Goal: Task Accomplishment & Management: Use online tool/utility

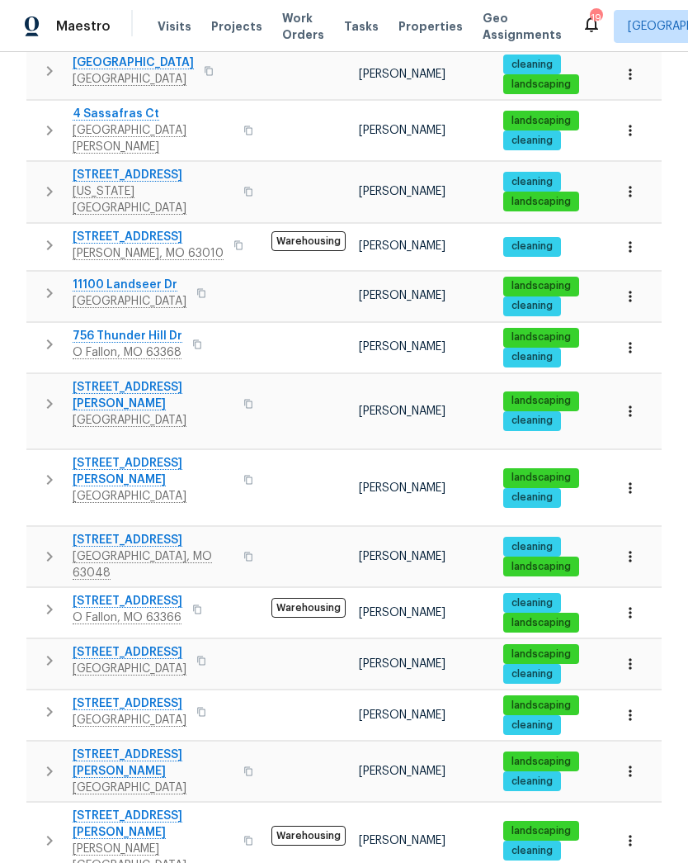
scroll to position [845, 0]
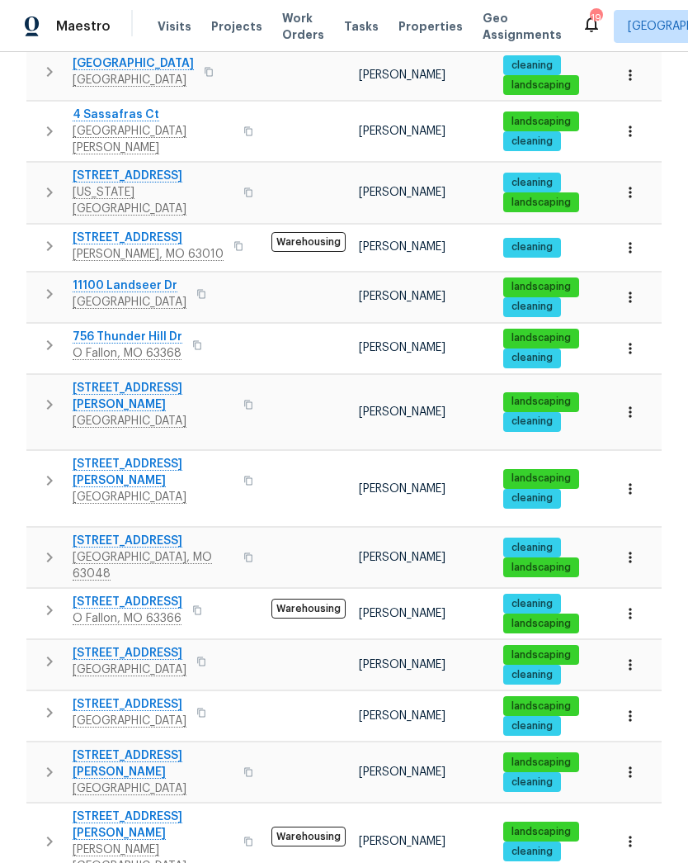
click at [108, 696] on span "[STREET_ADDRESS]" at bounding box center [130, 704] width 114 height 17
click at [128, 696] on span "[STREET_ADDRESS]" at bounding box center [130, 704] width 114 height 17
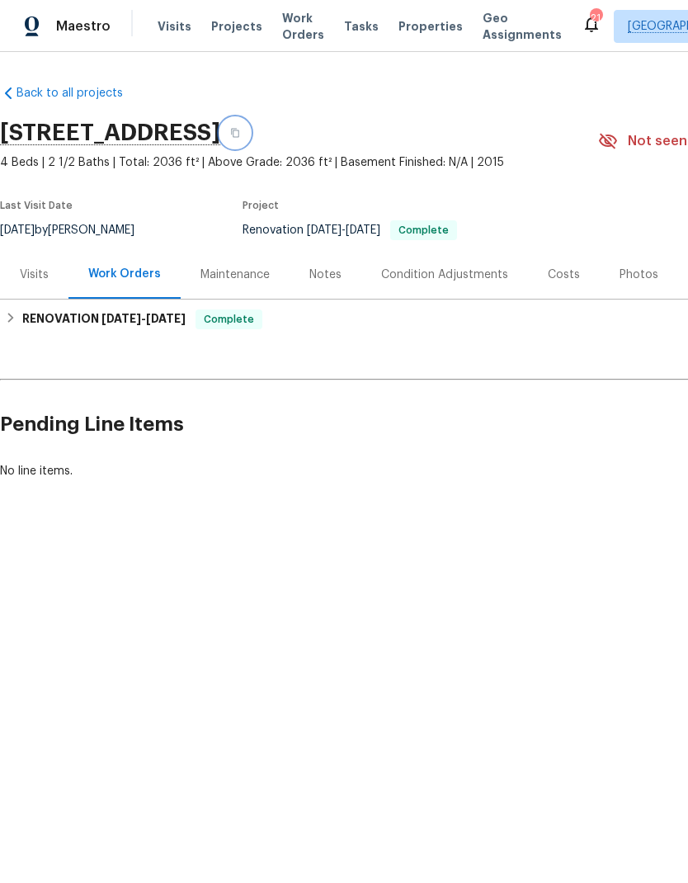
click at [239, 134] on icon "button" at bounding box center [235, 133] width 8 height 9
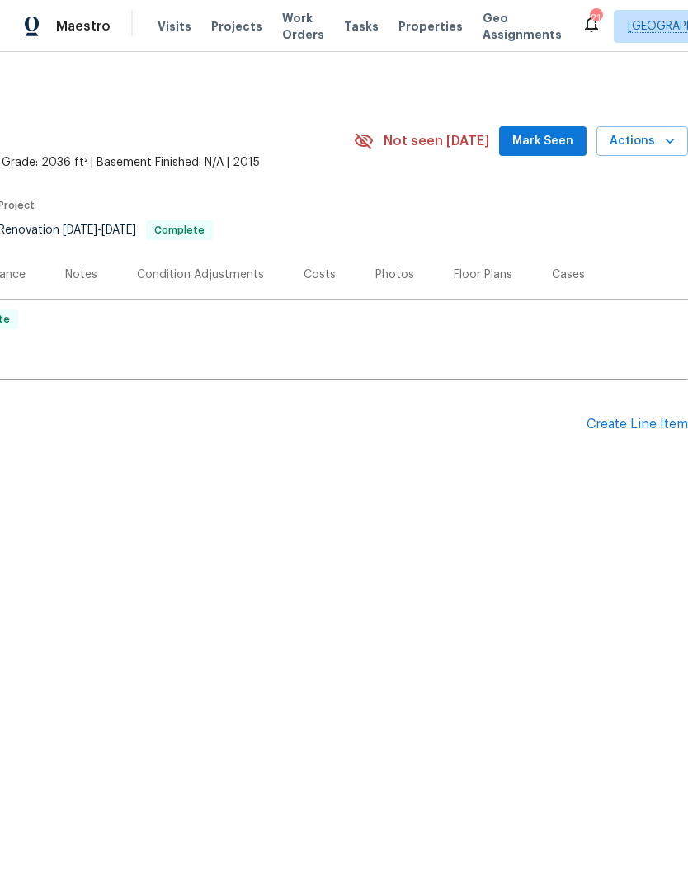
scroll to position [0, 244]
click at [664, 145] on icon "button" at bounding box center [670, 141] width 17 height 17
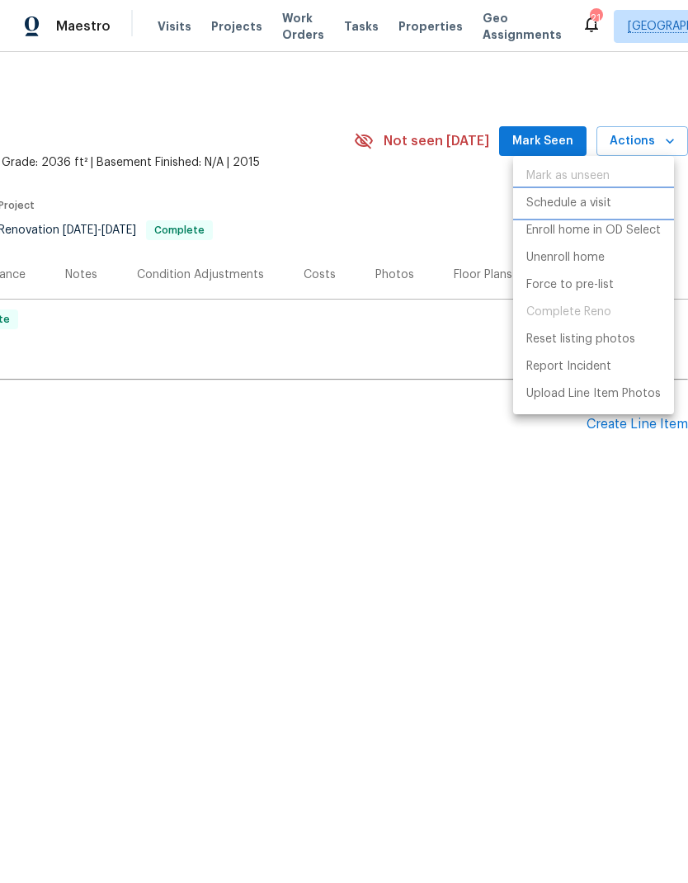
click at [591, 206] on p "Schedule a visit" at bounding box center [569, 203] width 85 height 17
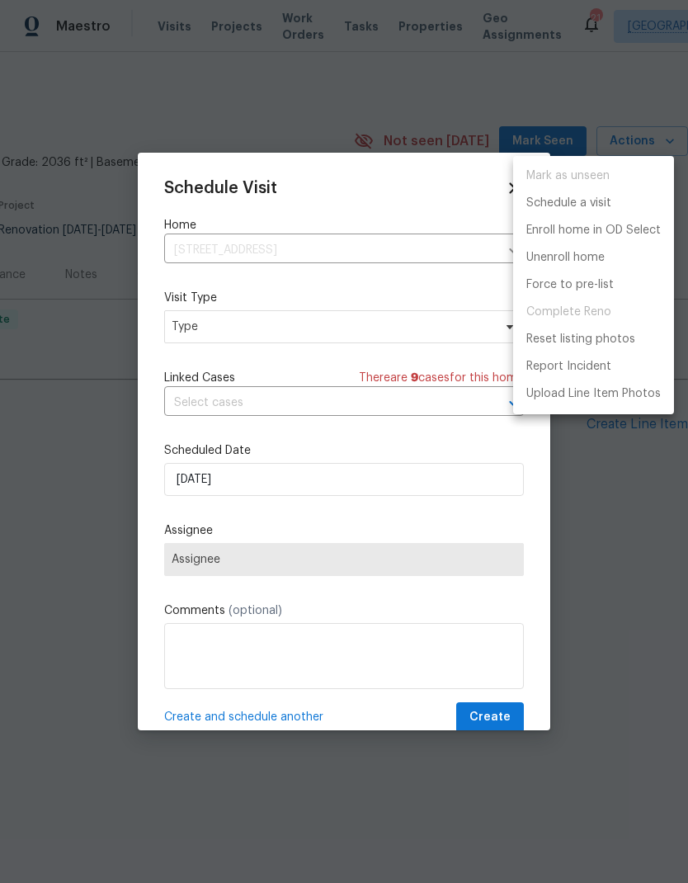
click at [237, 326] on div at bounding box center [344, 441] width 688 height 883
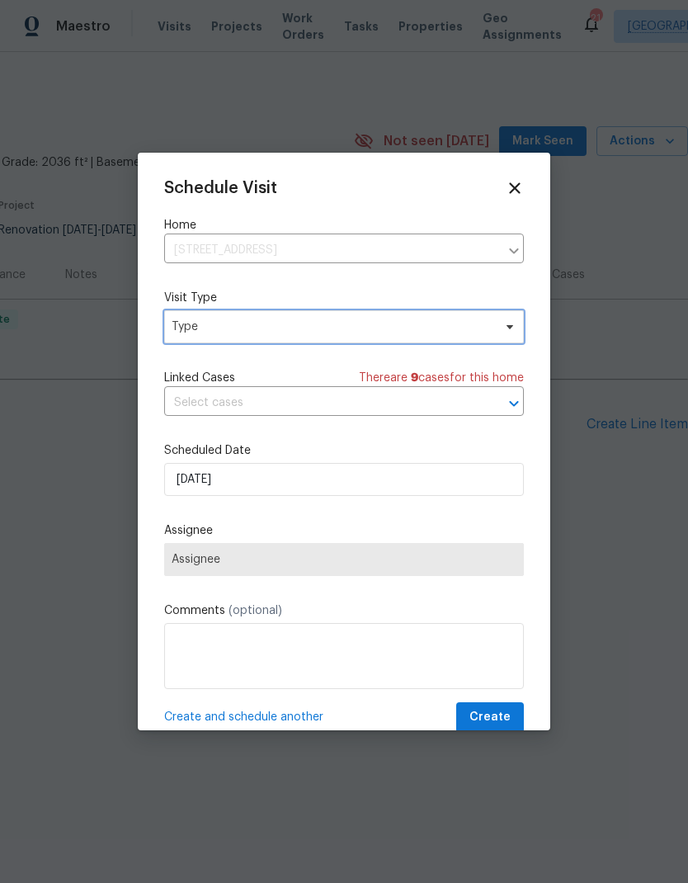
click at [206, 329] on span "Type" at bounding box center [332, 327] width 321 height 17
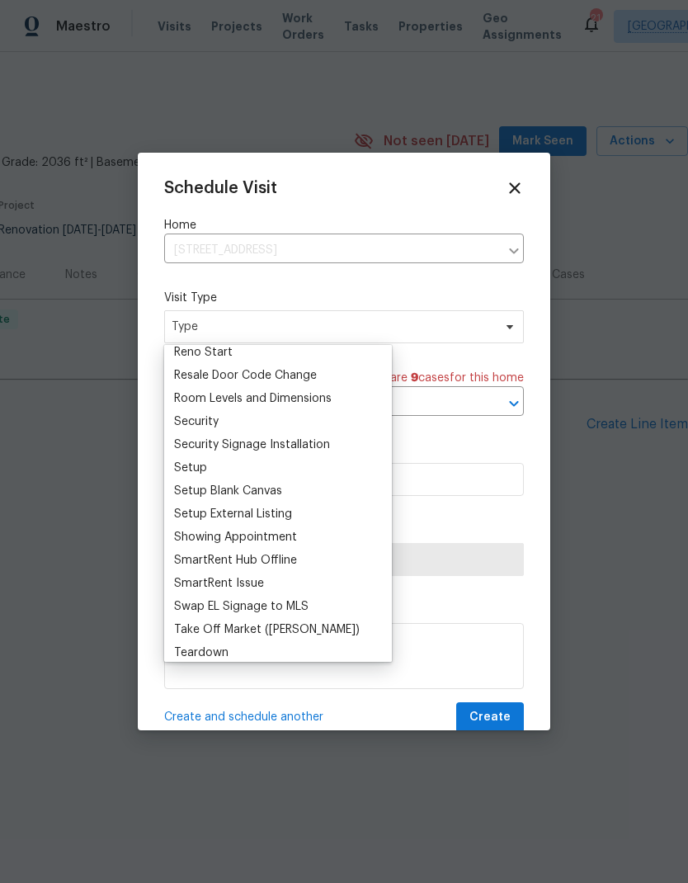
scroll to position [1257, 0]
click at [203, 468] on div "Setup" at bounding box center [190, 466] width 33 height 17
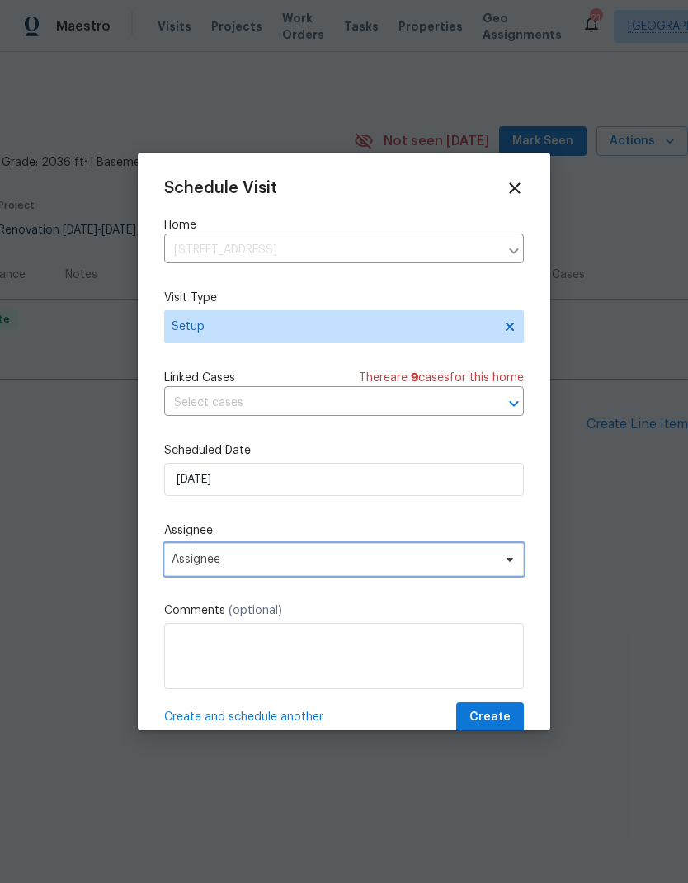
click at [219, 566] on span "Assignee" at bounding box center [334, 559] width 324 height 13
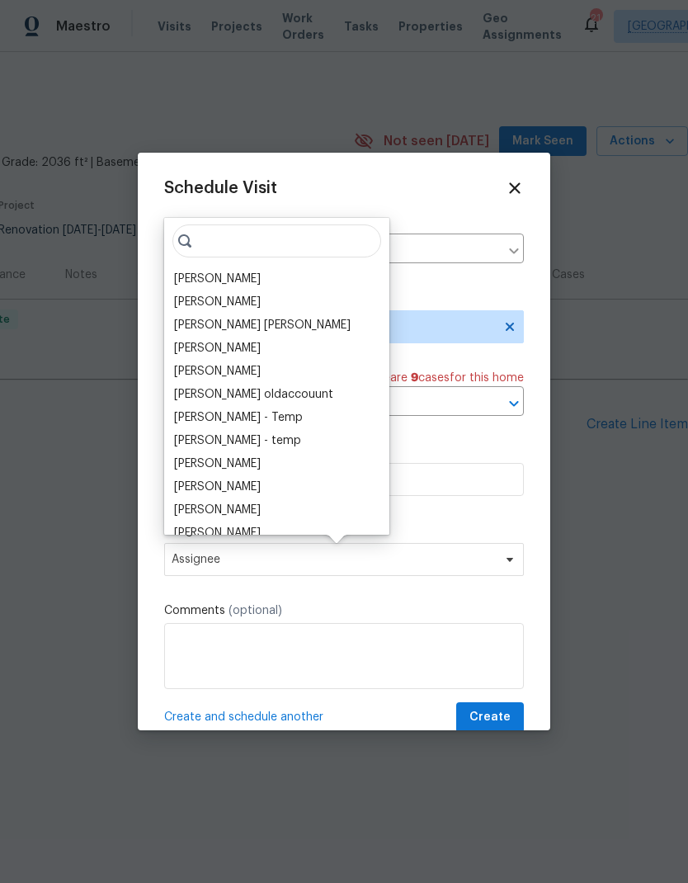
click at [231, 277] on div "[PERSON_NAME]" at bounding box center [217, 279] width 87 height 17
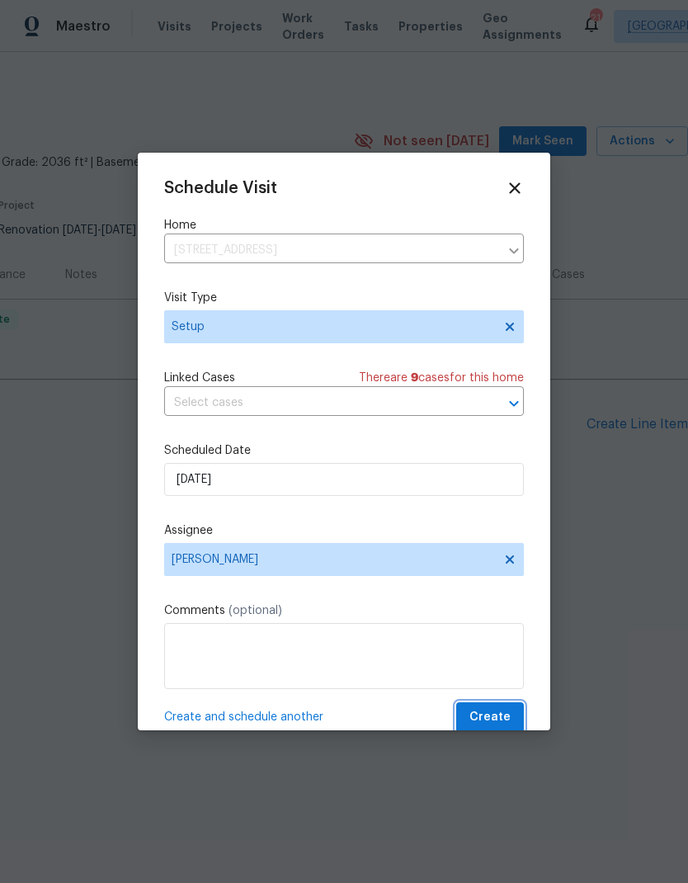
click at [495, 726] on span "Create" at bounding box center [490, 717] width 41 height 21
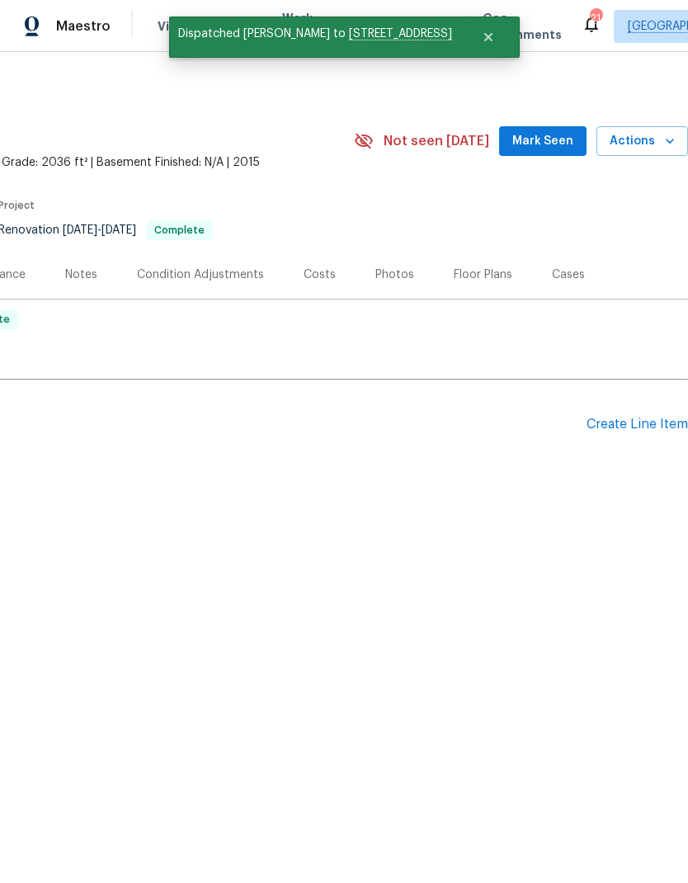
click at [389, 282] on div "Photos" at bounding box center [395, 275] width 39 height 17
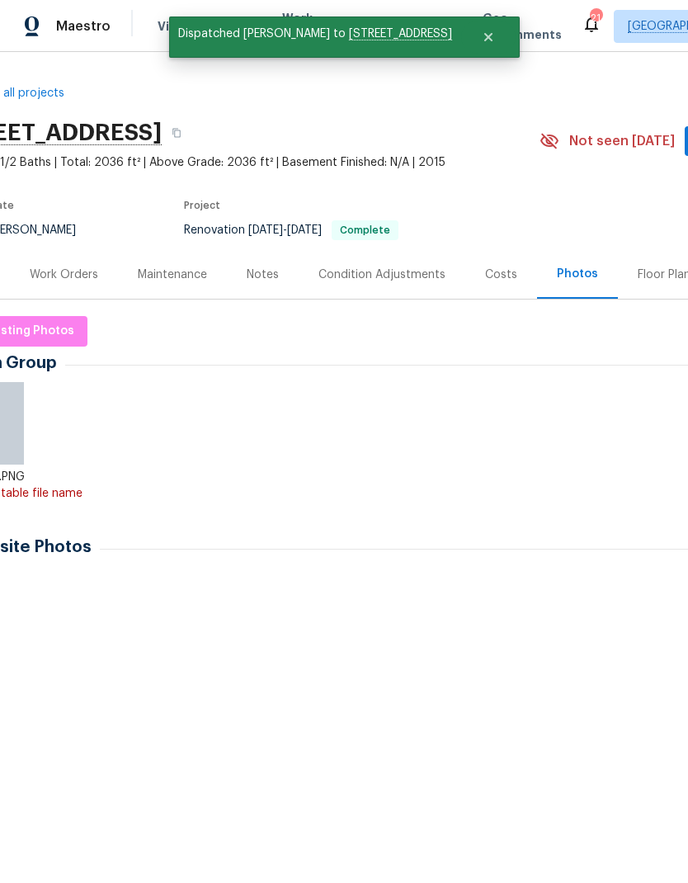
scroll to position [0, 45]
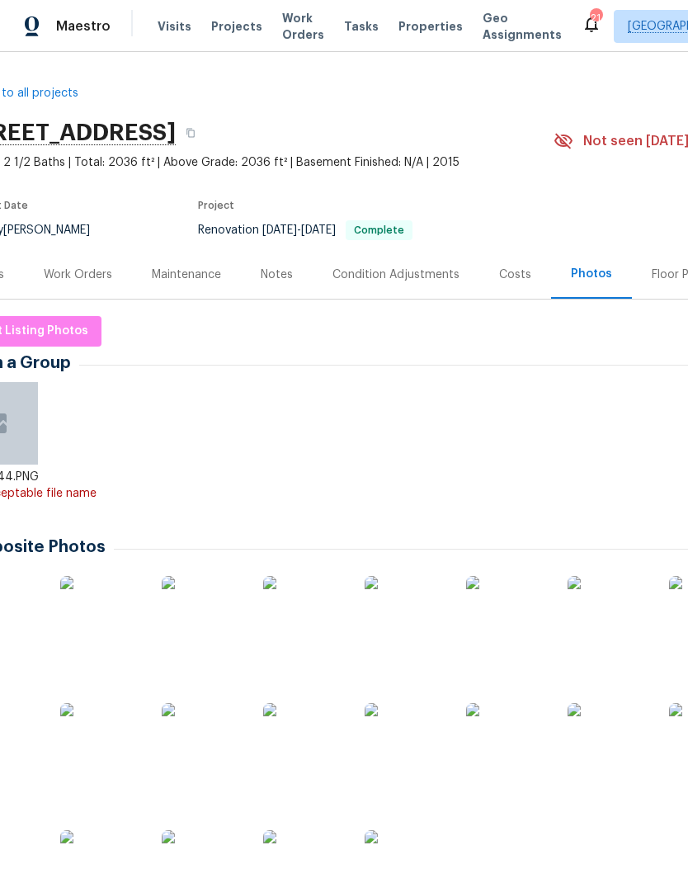
click at [279, 278] on div "Notes" at bounding box center [277, 275] width 32 height 17
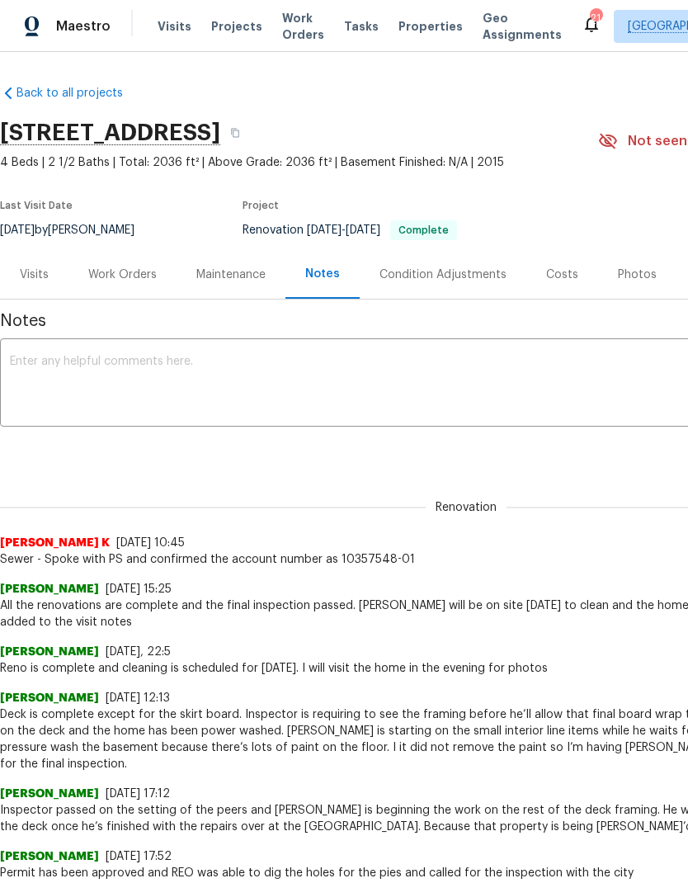
click at [447, 347] on div "x ​" at bounding box center [466, 385] width 933 height 84
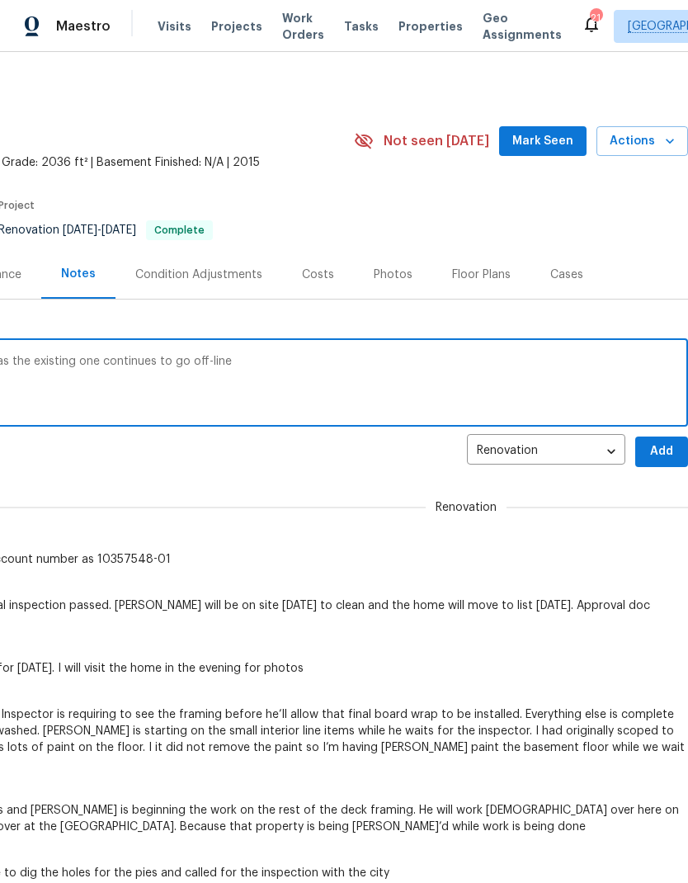
scroll to position [0, 244]
type textarea "Home visit to install a new smart rent hub as the existing one continues to go …"
click at [663, 453] on span "Add" at bounding box center [662, 452] width 26 height 21
